Goal: Check status: Check status

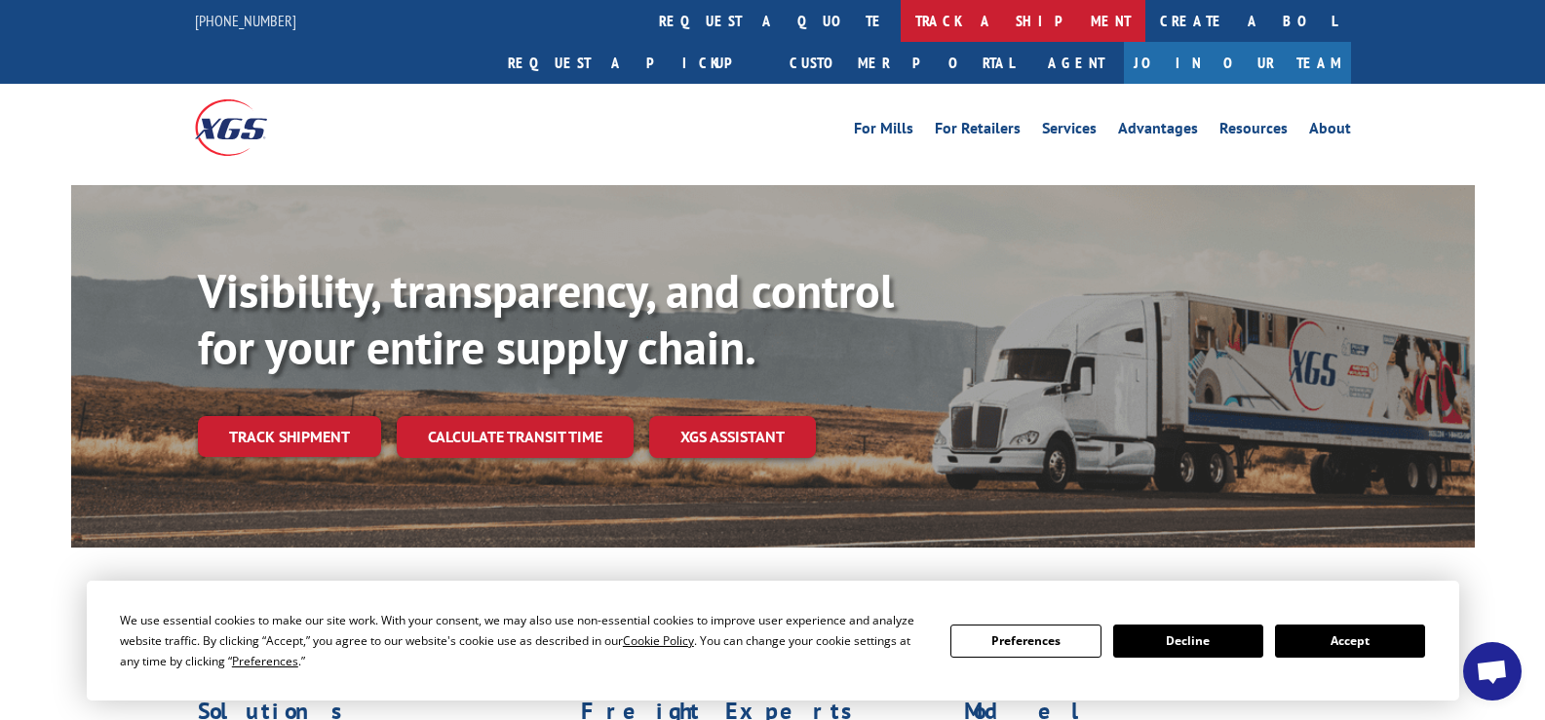
click at [901, 30] on link "track a shipment" at bounding box center [1023, 21] width 245 height 42
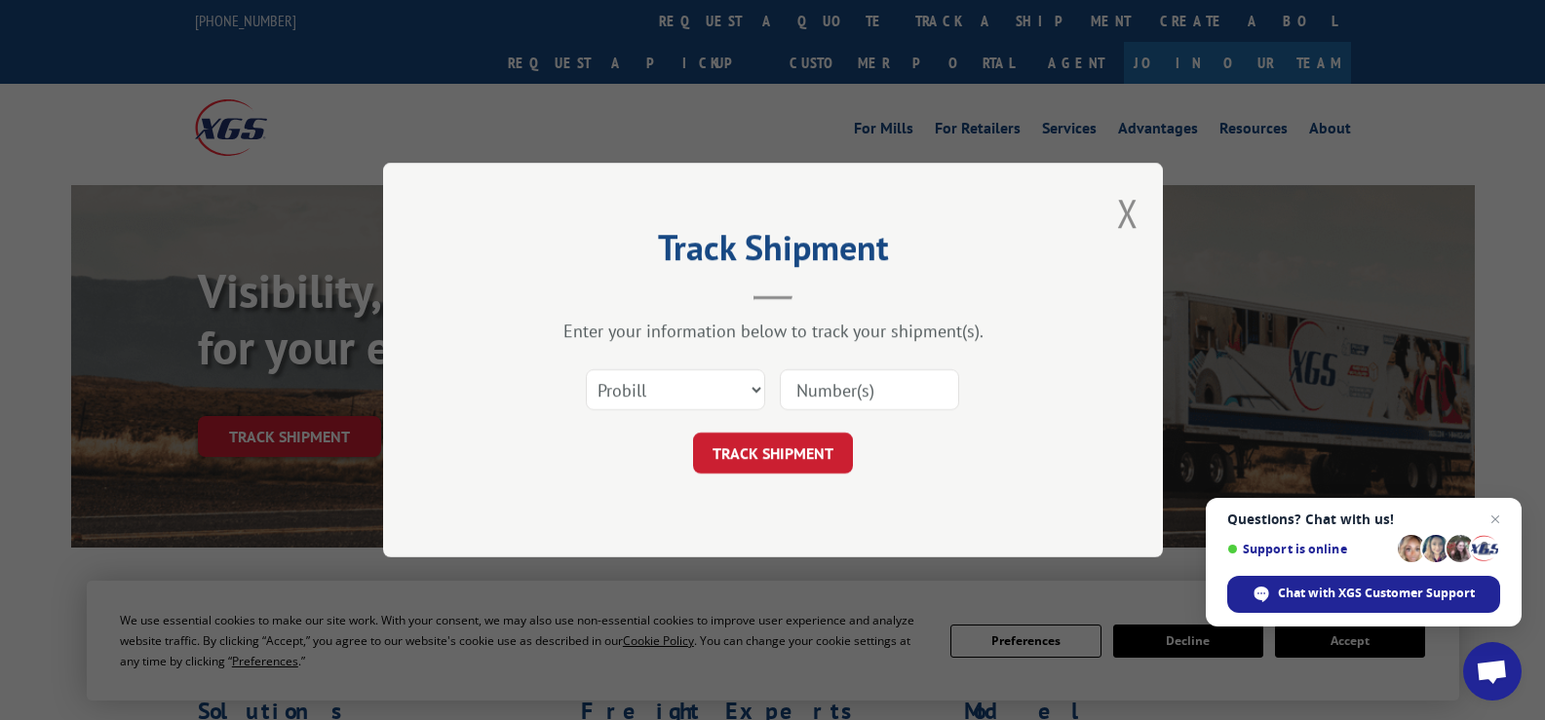
click at [825, 382] on input at bounding box center [869, 389] width 179 height 41
type input "4"
type input "2882810"
click at [790, 444] on button "TRACK SHIPMENT" at bounding box center [773, 453] width 160 height 41
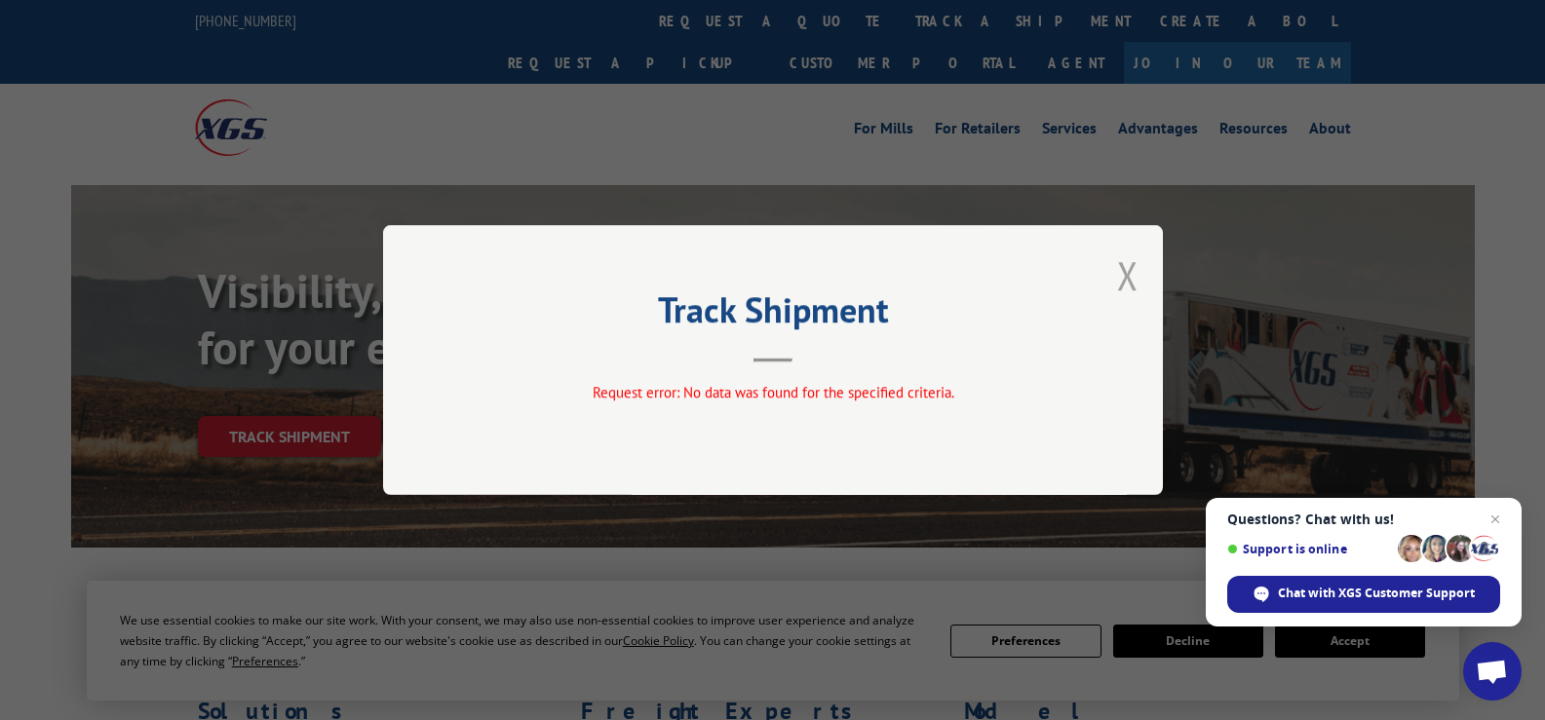
click at [1130, 268] on button "Close modal" at bounding box center [1127, 276] width 21 height 52
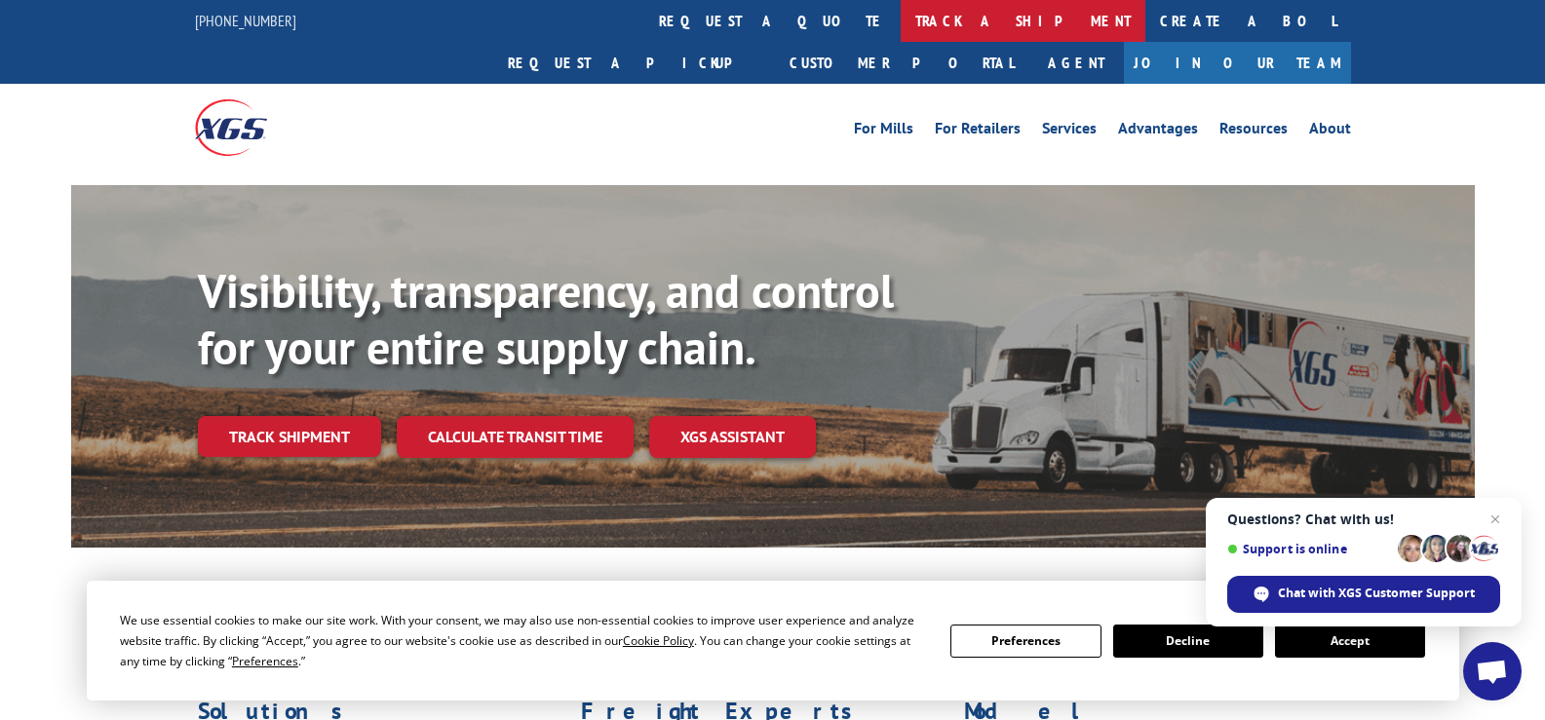
click at [901, 16] on link "track a shipment" at bounding box center [1023, 21] width 245 height 42
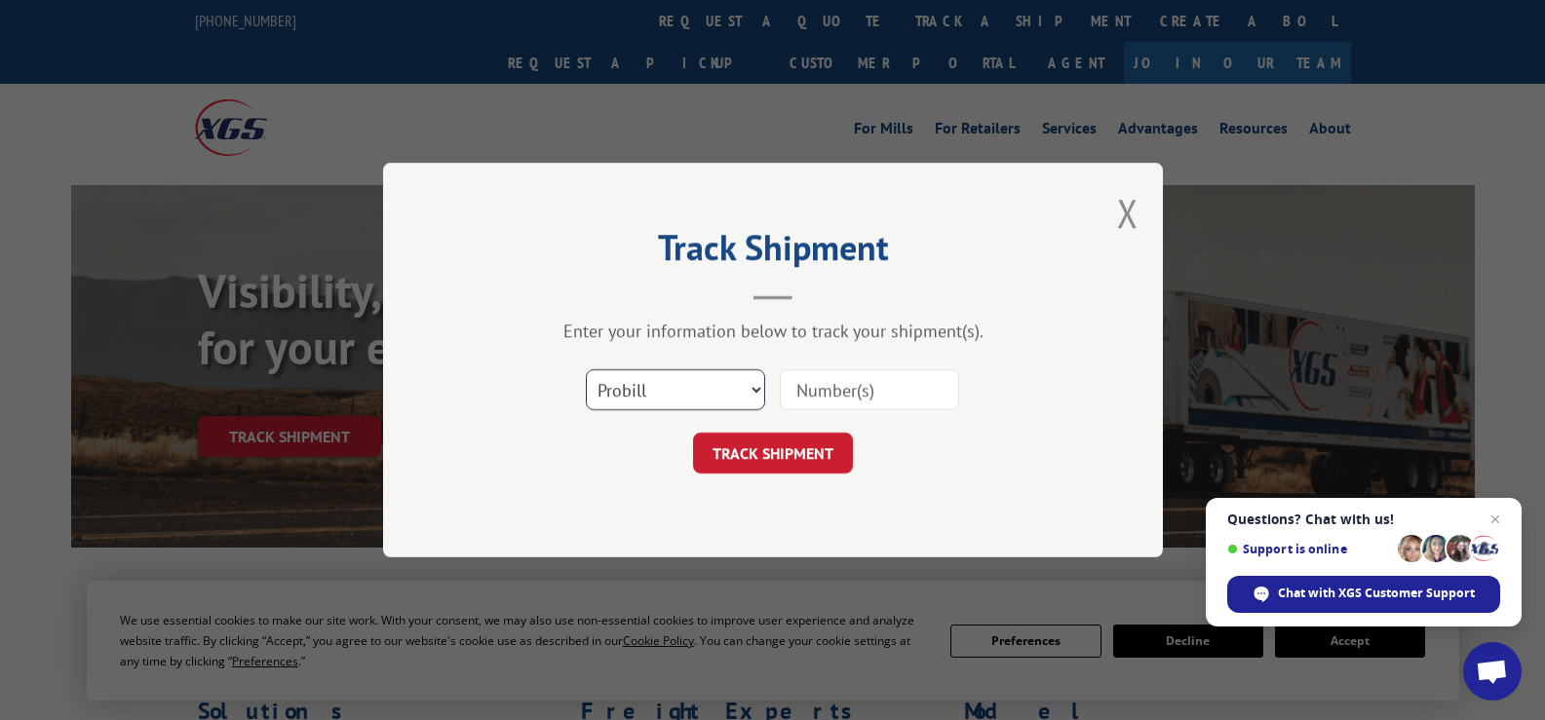
click at [696, 398] on select "Select category... Probill BOL PO" at bounding box center [675, 389] width 179 height 41
select select "bol"
click at [586, 369] on select "Select category... Probill BOL PO" at bounding box center [675, 389] width 179 height 41
click at [824, 393] on input at bounding box center [869, 389] width 179 height 41
type input "2882810"
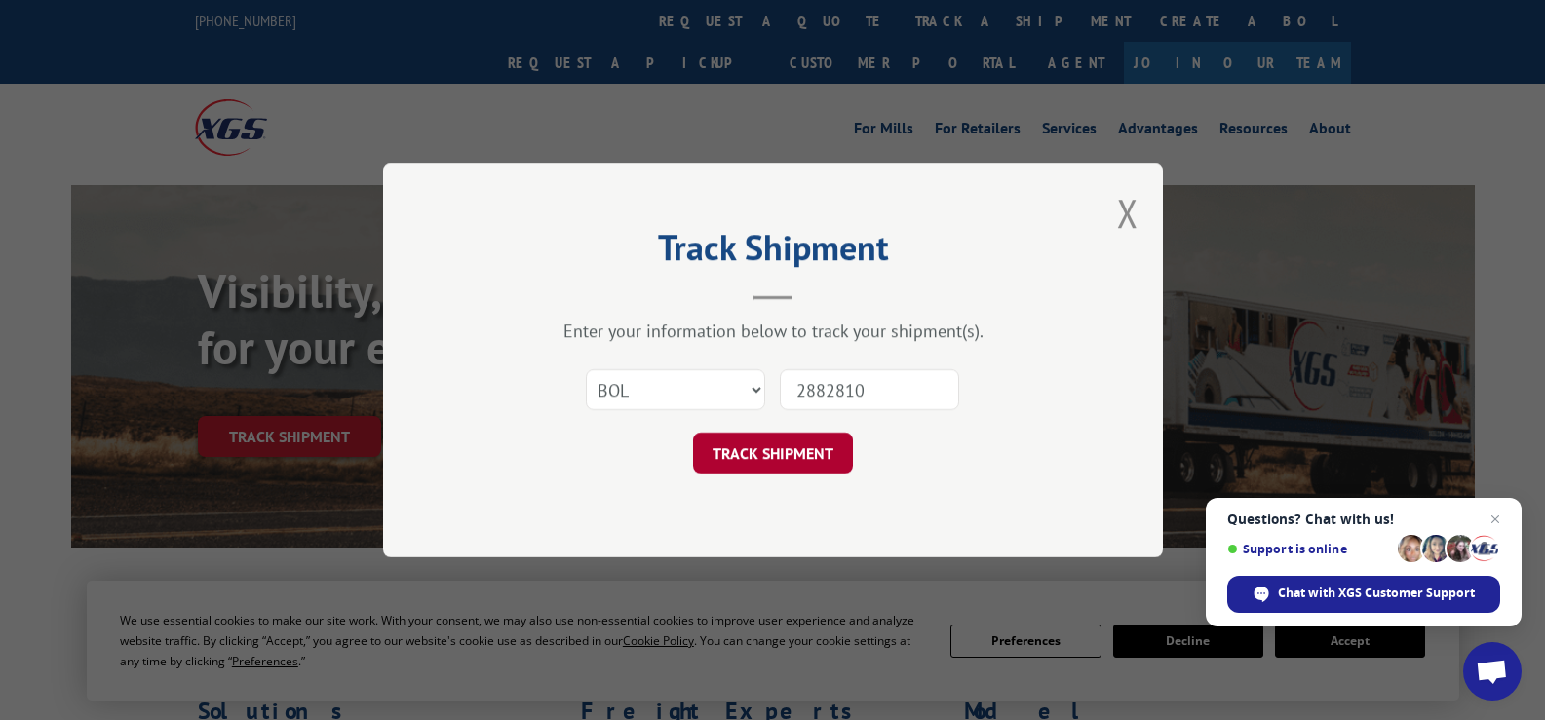
click at [755, 451] on button "TRACK SHIPMENT" at bounding box center [773, 453] width 160 height 41
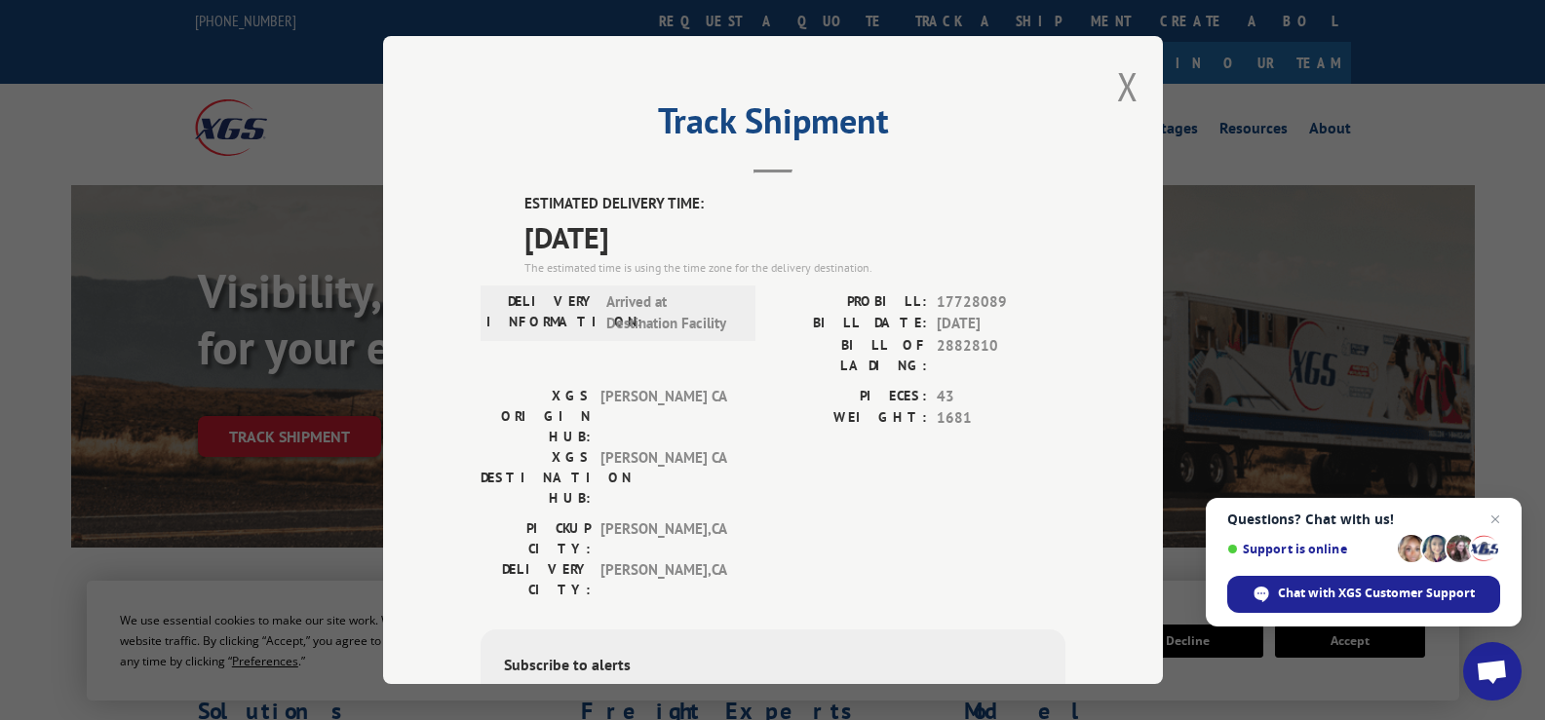
scroll to position [97, 0]
